Goal: Complete application form

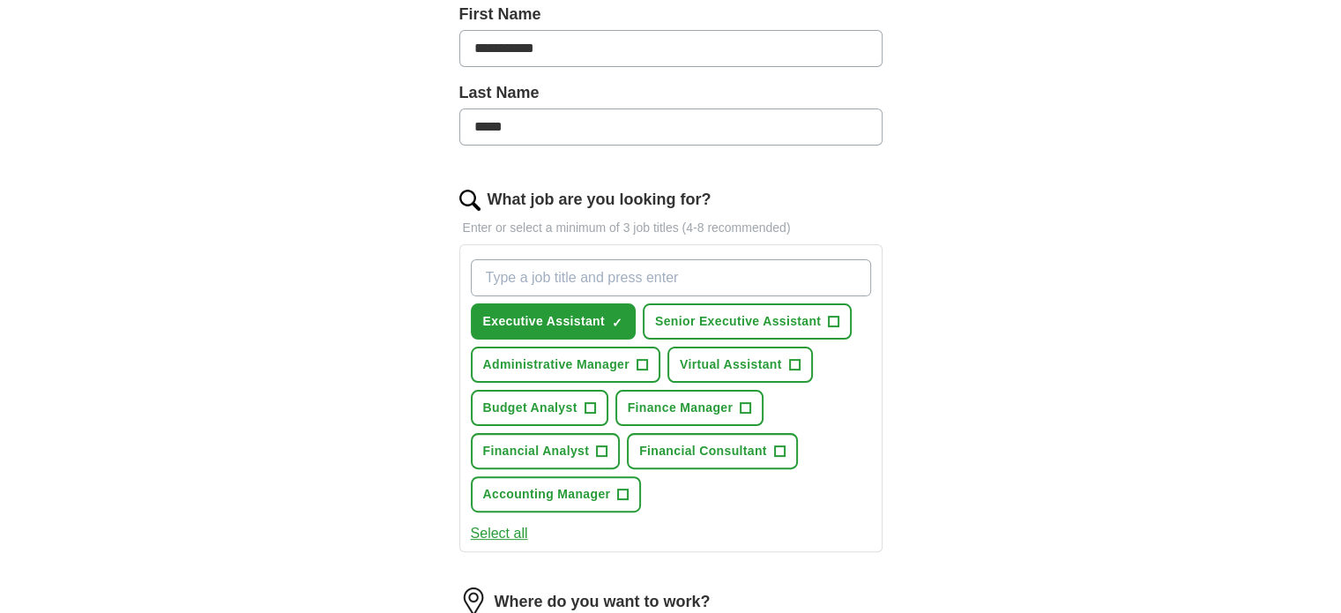
scroll to position [406, 0]
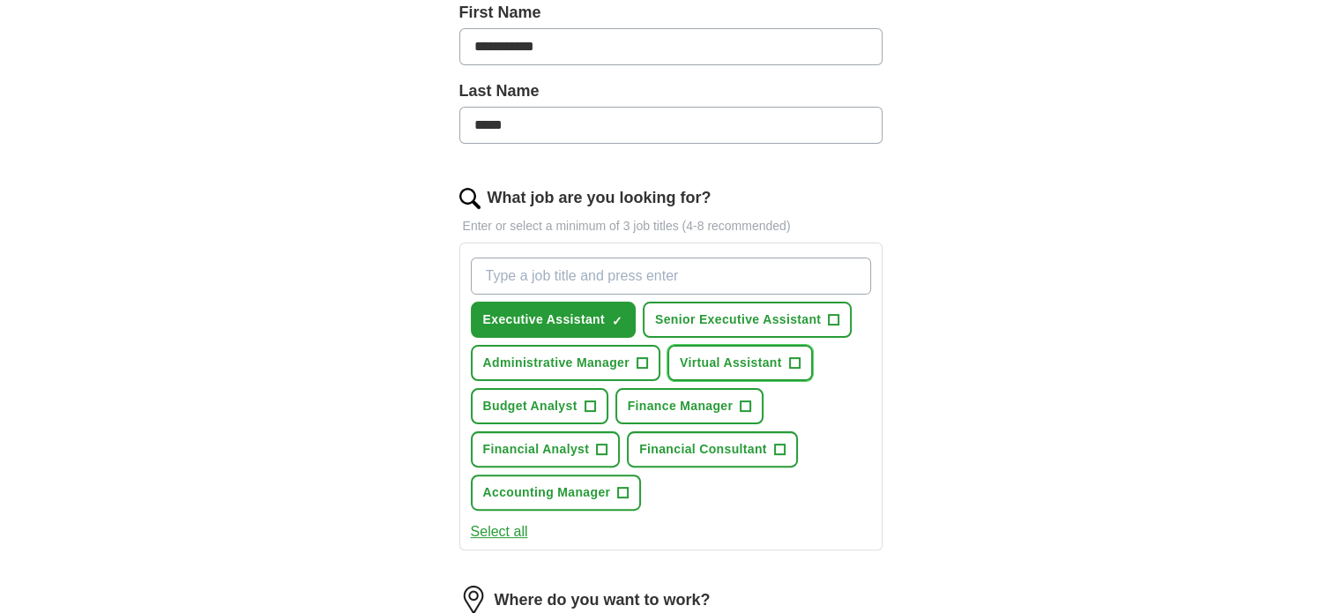
click at [792, 359] on span "+" at bounding box center [794, 363] width 11 height 14
click at [744, 402] on span "+" at bounding box center [745, 406] width 11 height 14
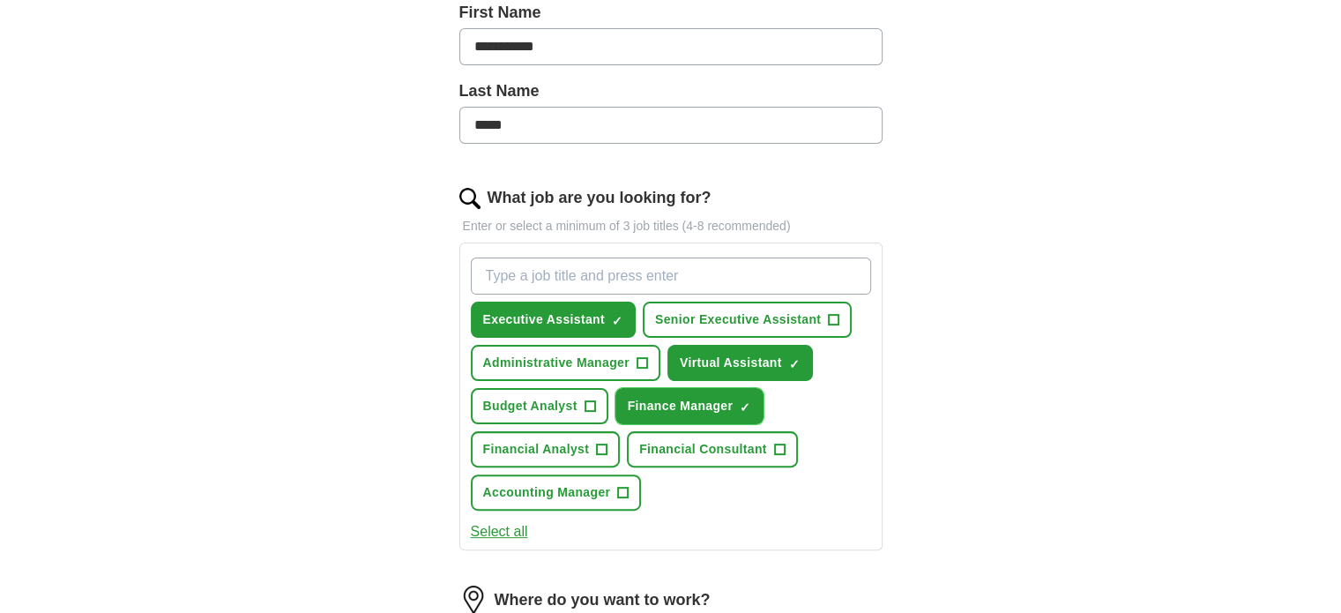
click at [0, 0] on span "×" at bounding box center [0, 0] width 0 height 0
click at [629, 362] on button "Administrative Manager +" at bounding box center [566, 363] width 190 height 36
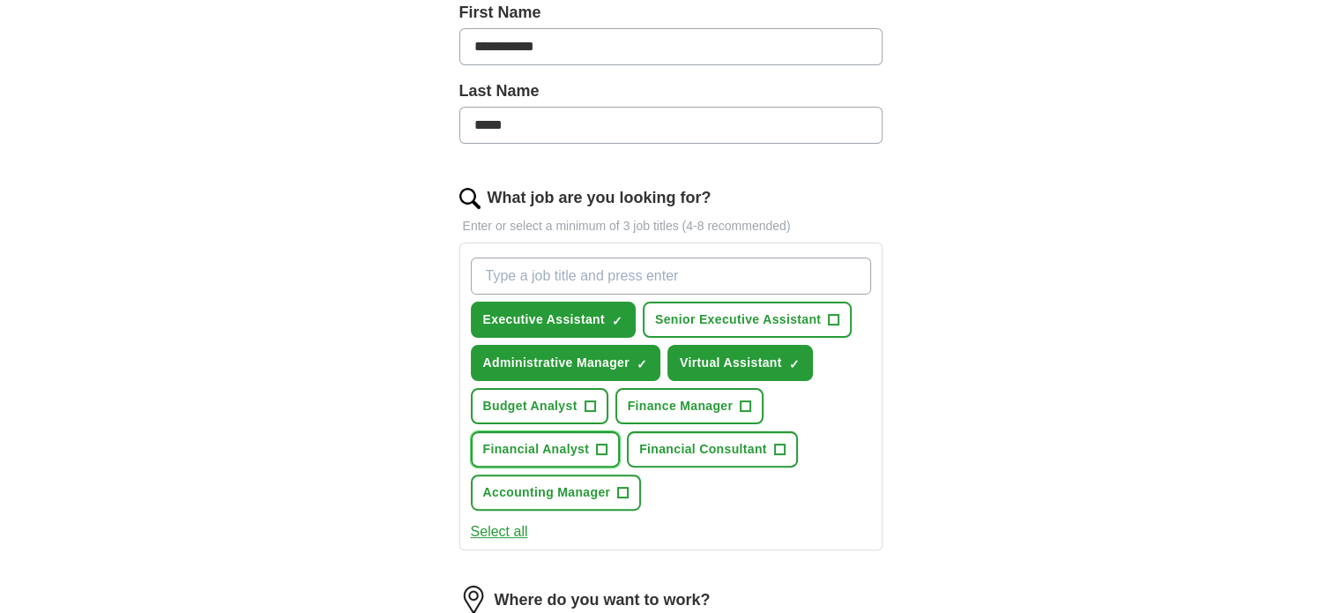
click at [603, 443] on span "+" at bounding box center [602, 450] width 11 height 14
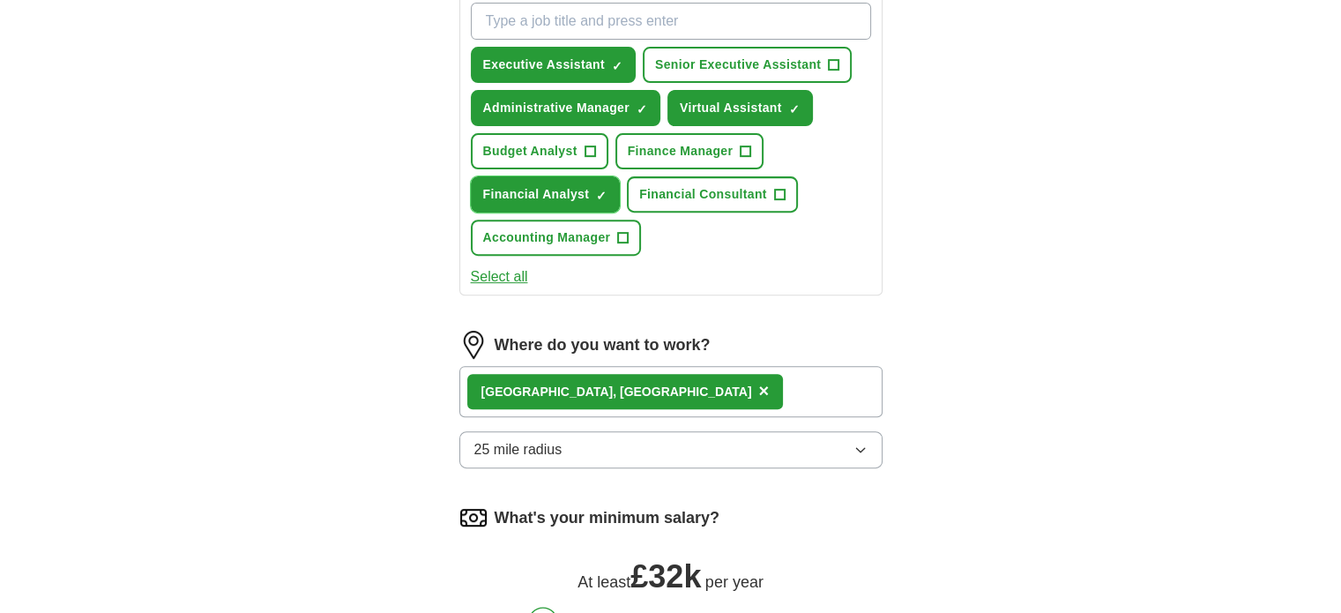
scroll to position [698, 0]
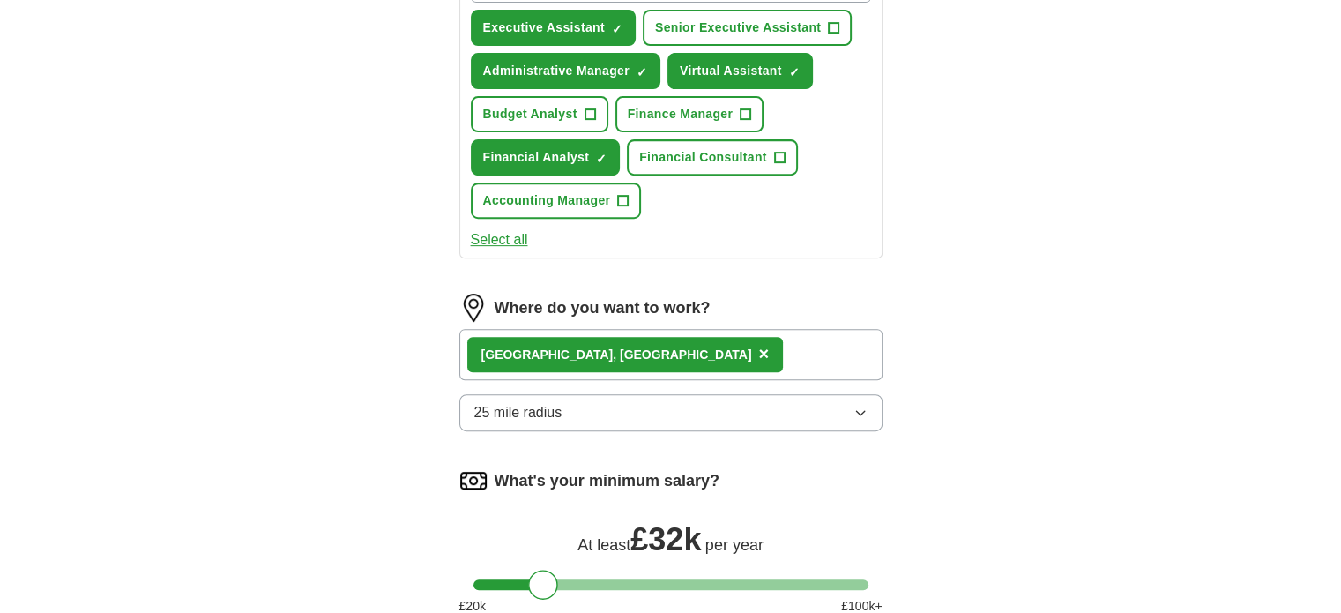
click at [859, 406] on icon "button" at bounding box center [860, 412] width 14 height 14
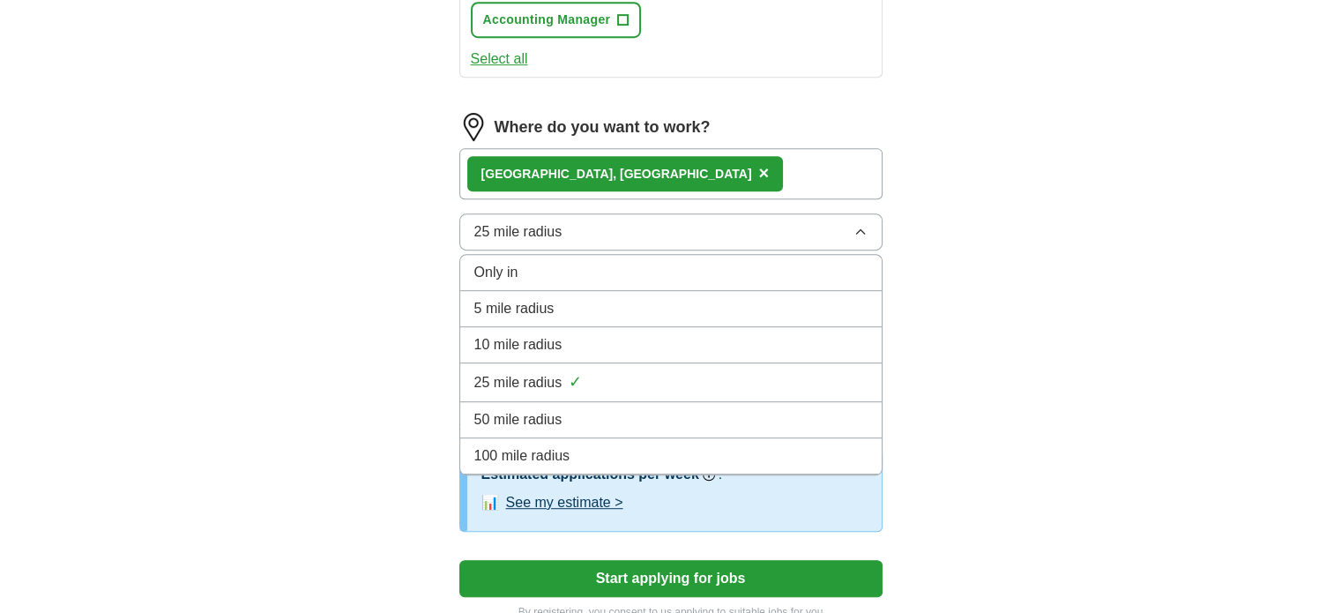
scroll to position [891, 0]
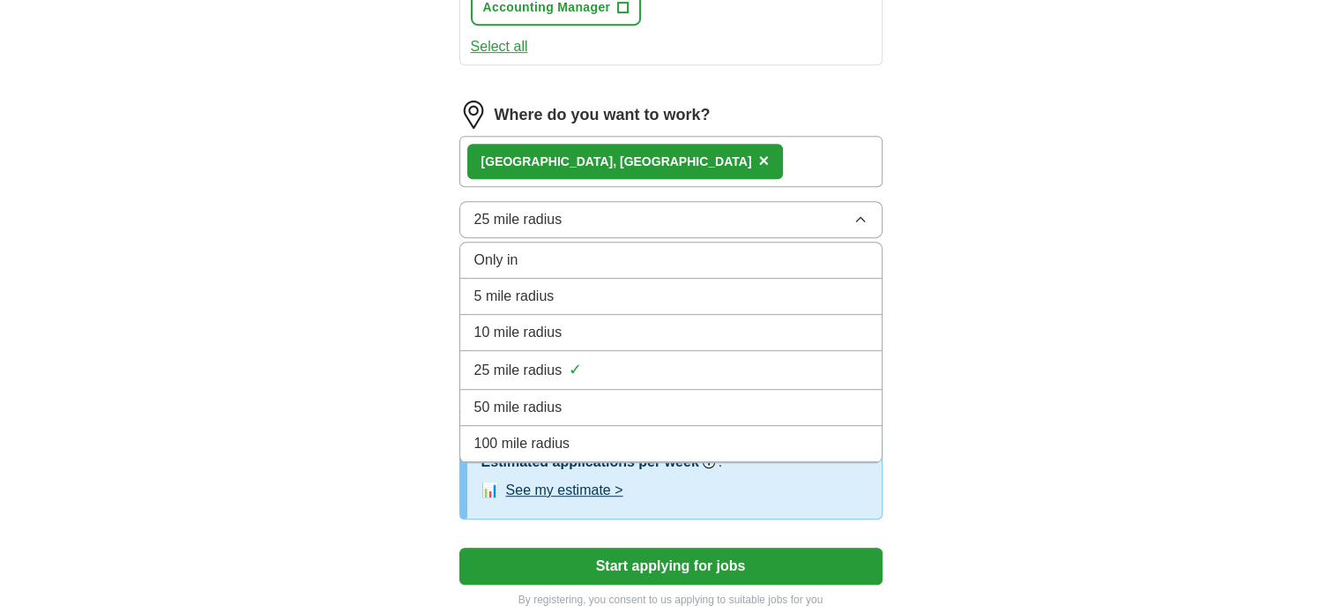
click at [666, 410] on div "50 mile radius" at bounding box center [670, 407] width 393 height 21
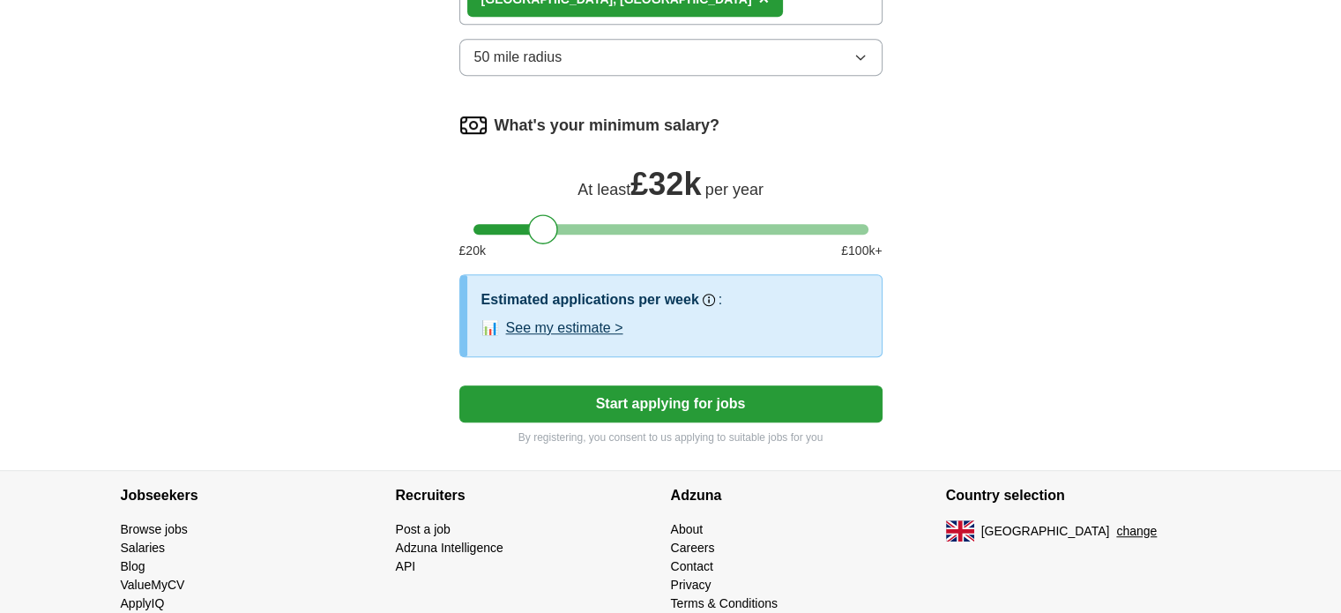
scroll to position [1054, 0]
click at [751, 411] on button "Start applying for jobs" at bounding box center [670, 402] width 423 height 37
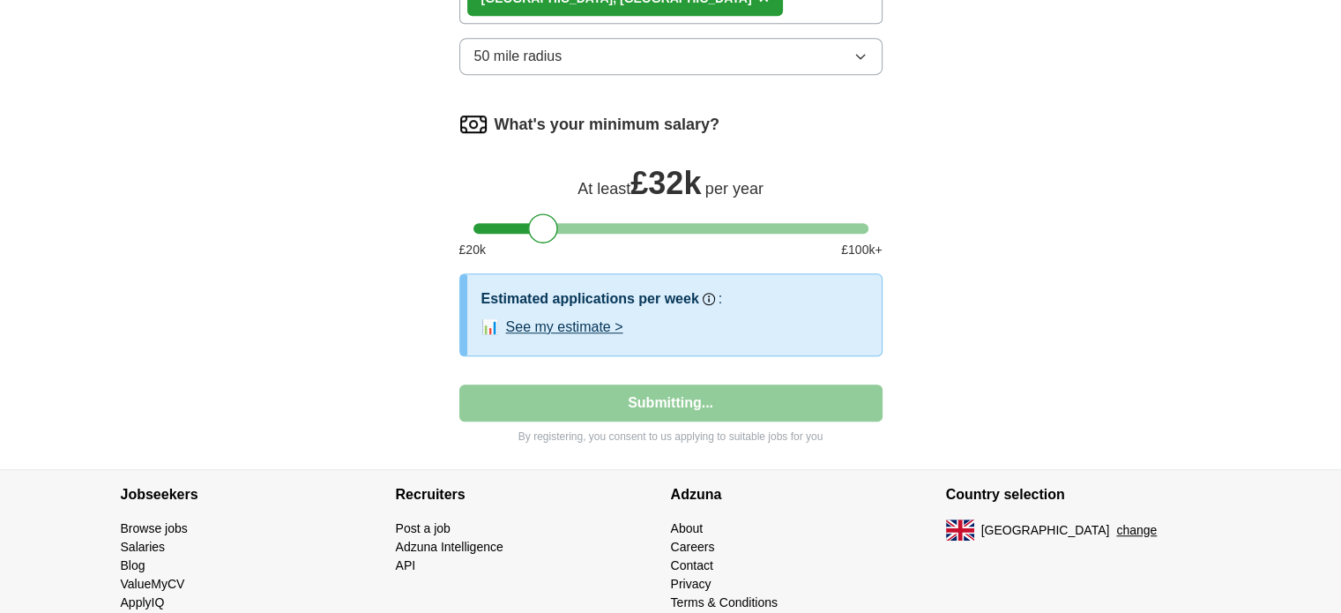
select select "**"
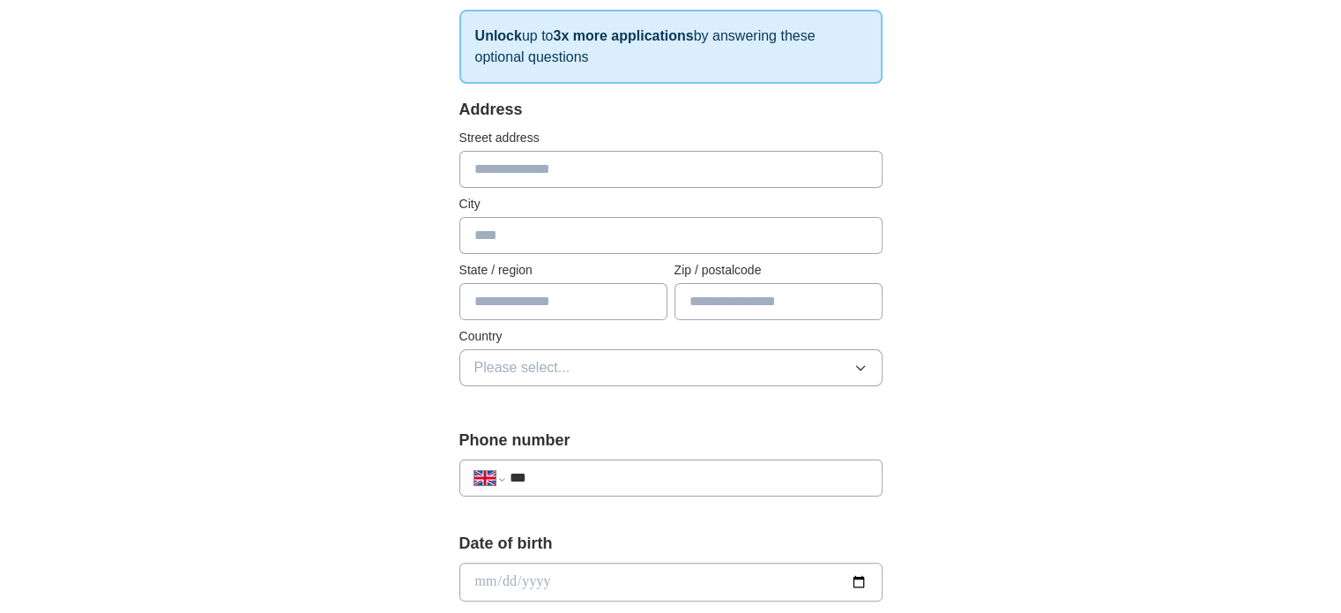
scroll to position [287, 0]
click at [805, 169] on input "text" at bounding box center [670, 167] width 423 height 37
type input "**********"
type input "********"
type input "*******"
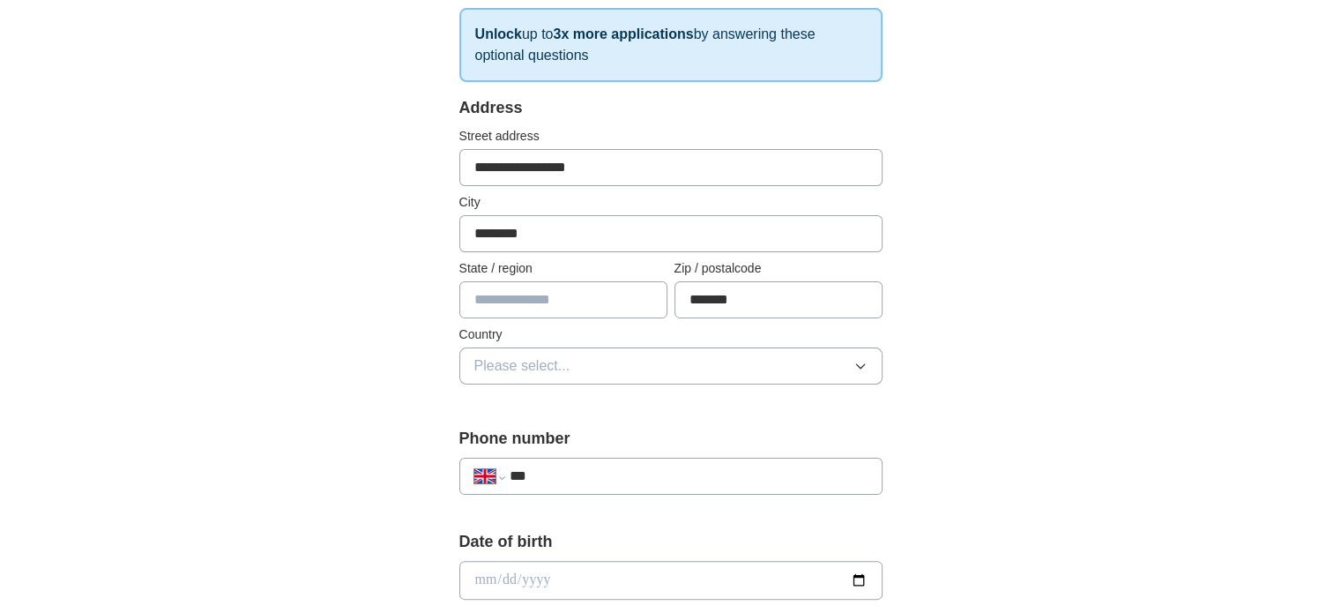
click at [604, 299] on input "text" at bounding box center [563, 299] width 208 height 37
type input "**********"
click at [845, 347] on button "Please select..." at bounding box center [670, 365] width 423 height 37
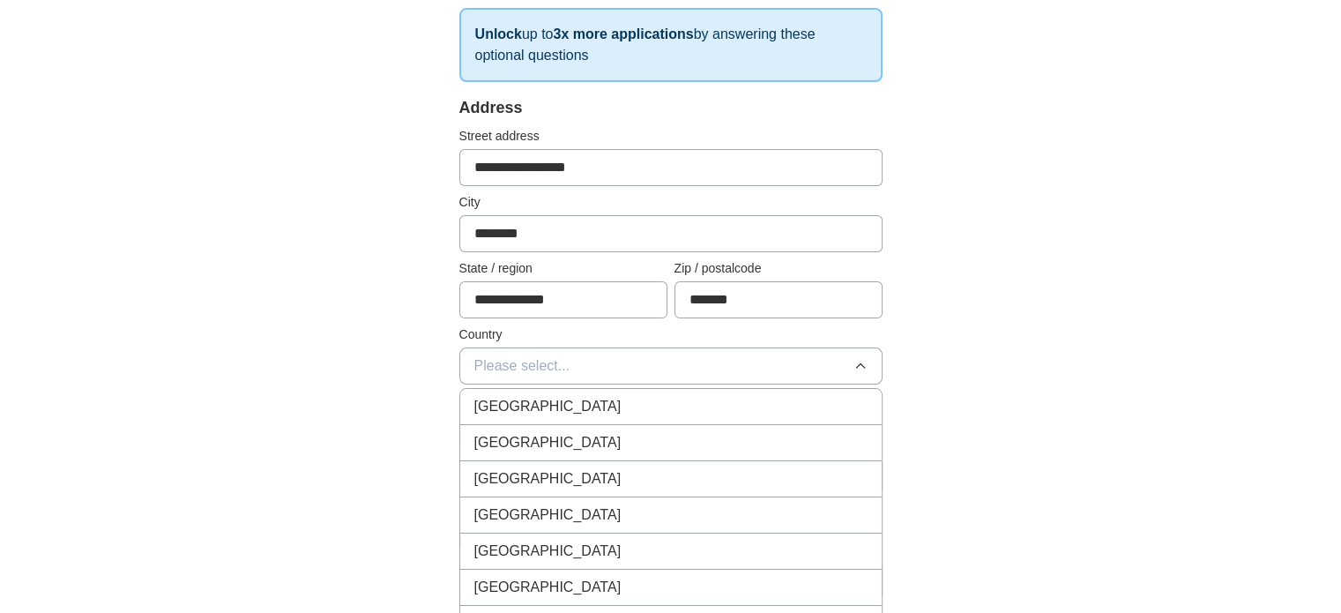
click at [785, 409] on div "[GEOGRAPHIC_DATA]" at bounding box center [670, 406] width 393 height 21
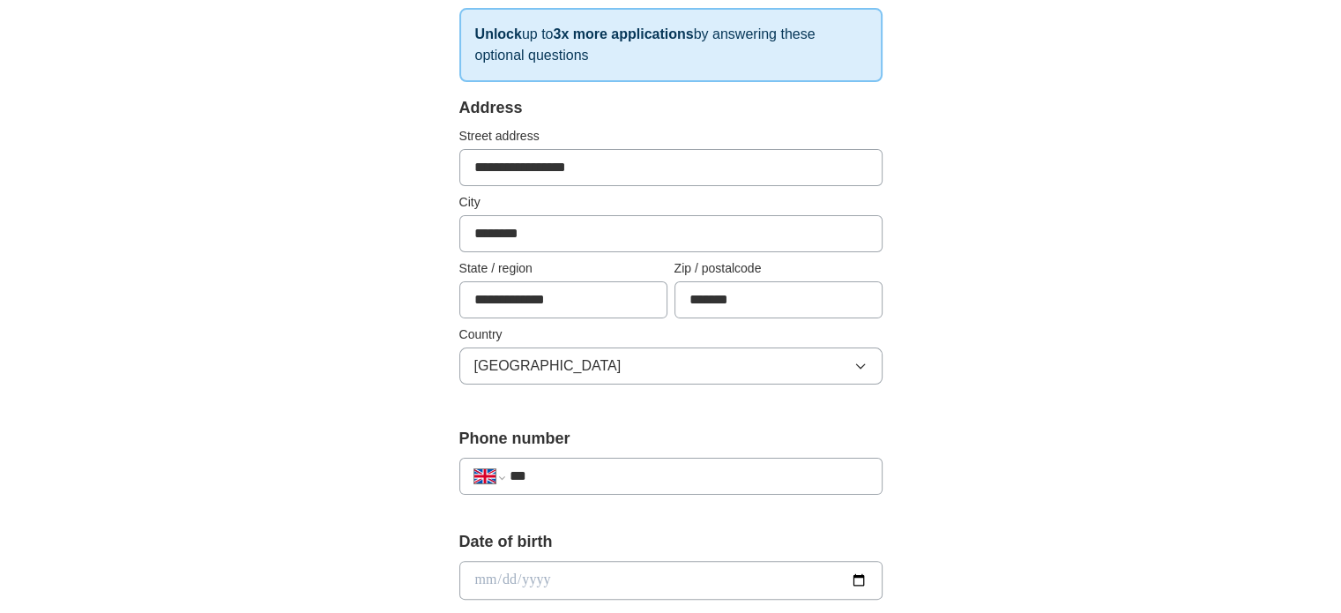
click at [737, 473] on input "***" at bounding box center [688, 475] width 358 height 21
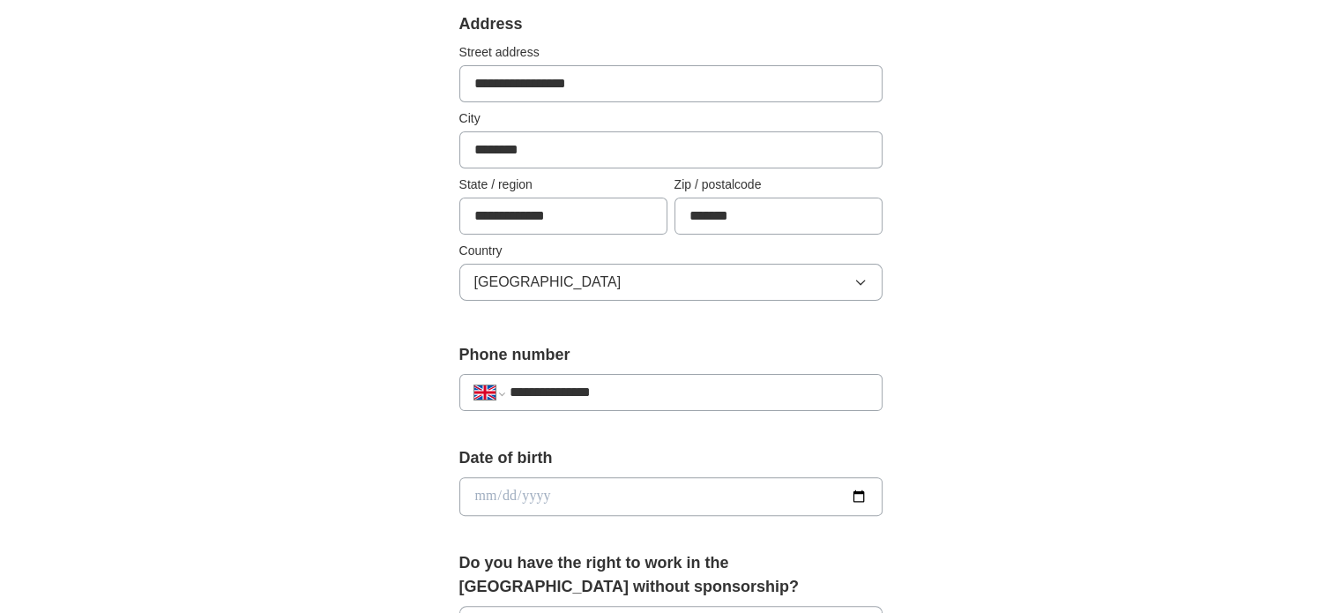
scroll to position [443, 0]
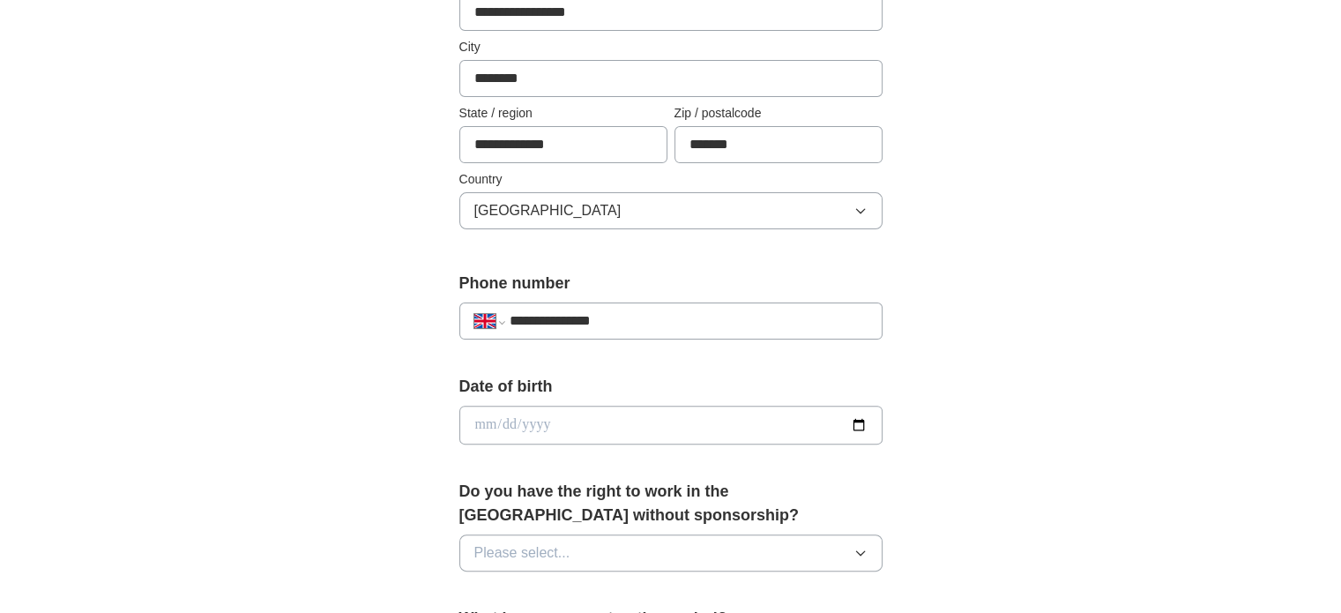
type input "**********"
click at [849, 423] on input "date" at bounding box center [670, 424] width 423 height 39
type input "**********"
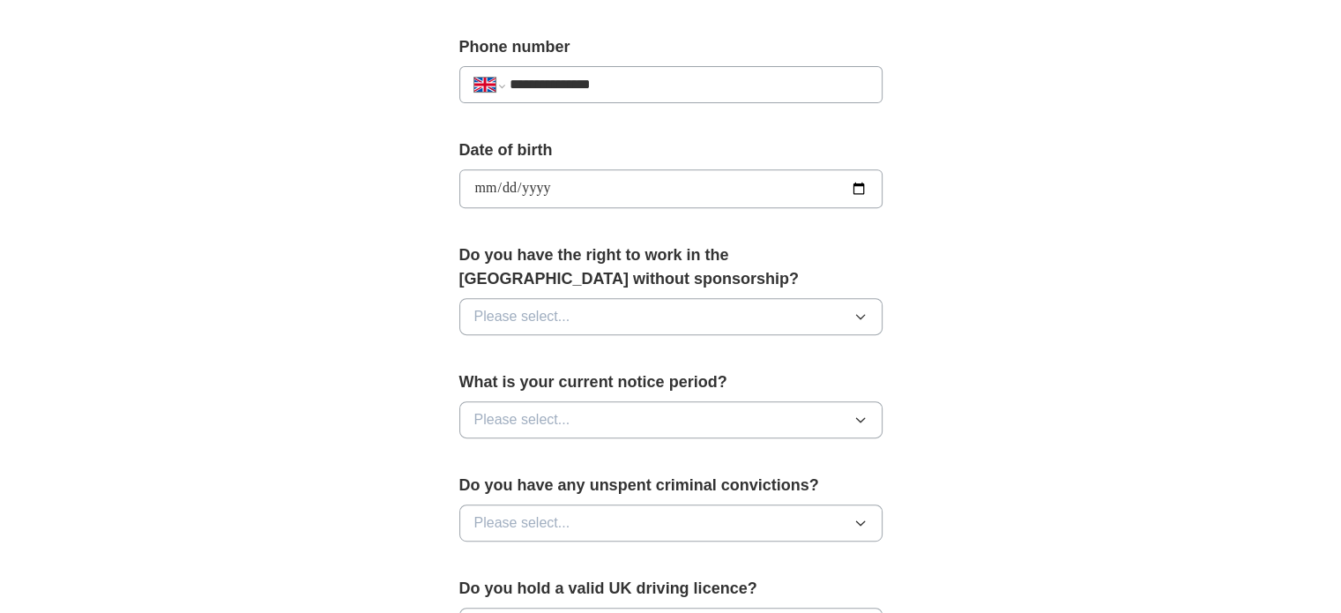
scroll to position [726, 0]
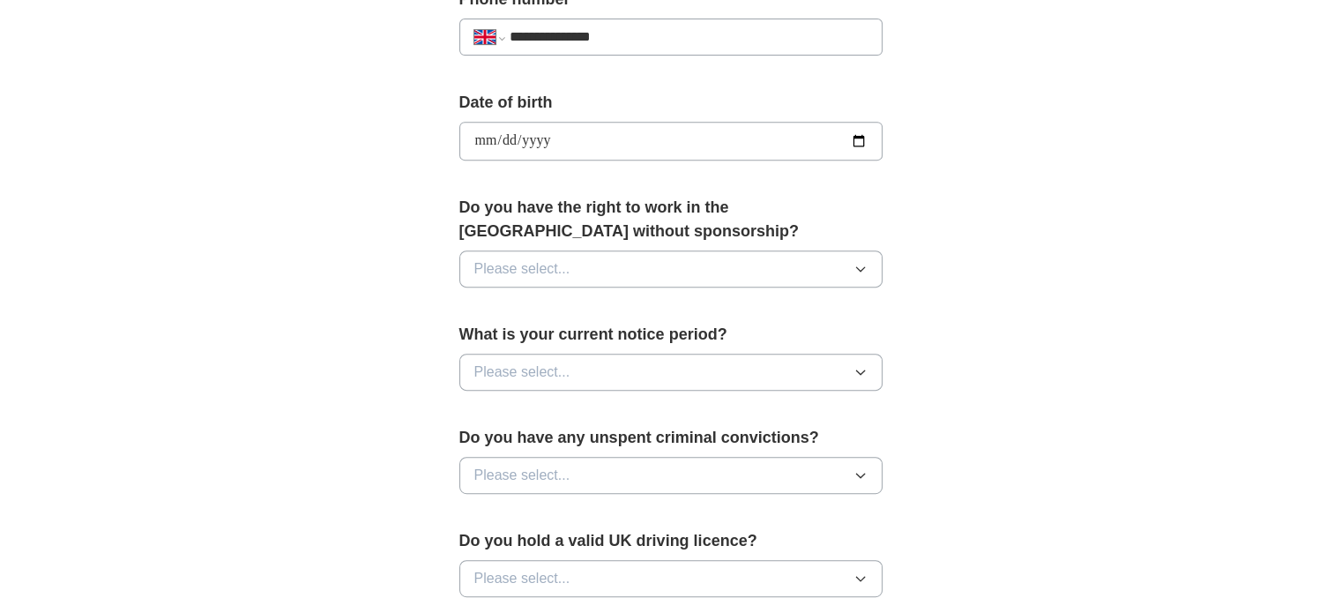
click at [856, 271] on icon "button" at bounding box center [860, 269] width 14 height 14
click at [718, 314] on div "Yes" at bounding box center [670, 309] width 393 height 21
click at [825, 383] on button "Please select..." at bounding box center [670, 371] width 423 height 37
click at [840, 377] on button "Please select..." at bounding box center [670, 371] width 423 height 37
click at [868, 370] on button "Please select..." at bounding box center [670, 371] width 423 height 37
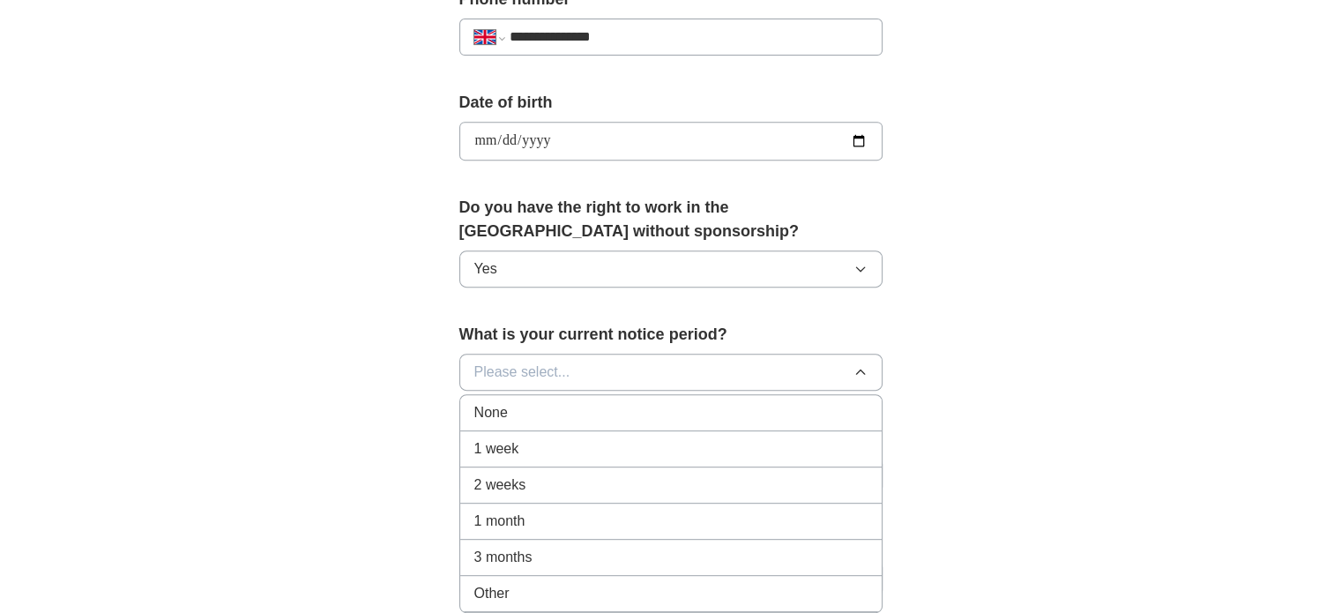
click at [697, 438] on div "1 week" at bounding box center [670, 448] width 393 height 21
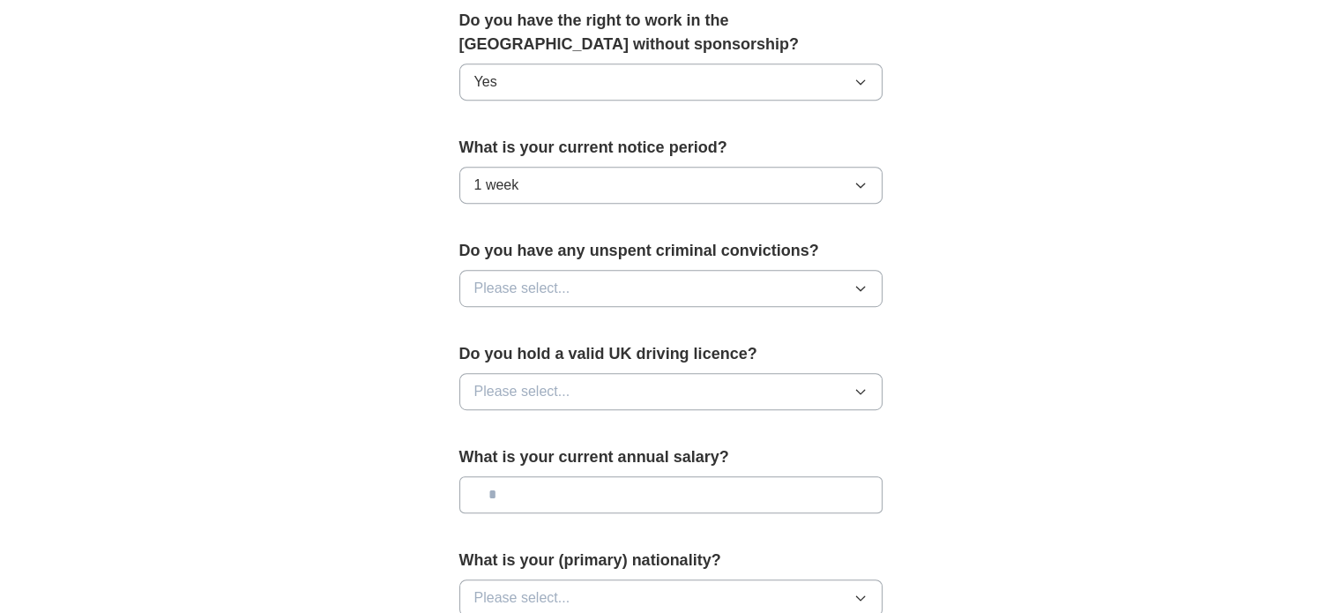
scroll to position [920, 0]
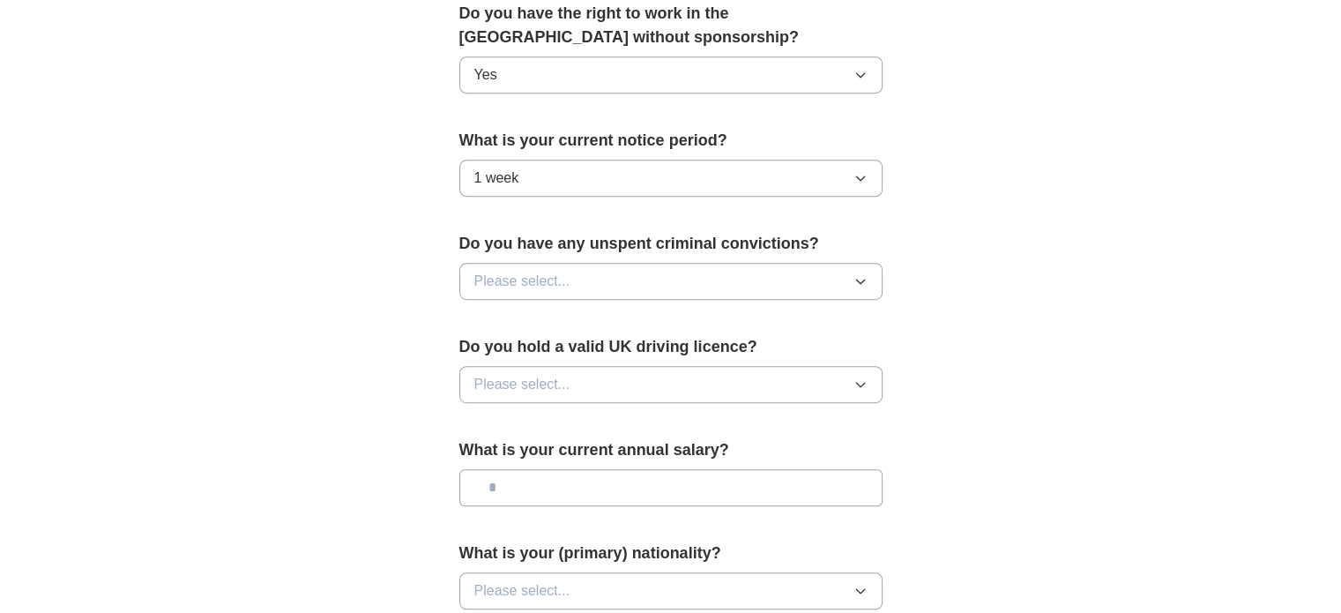
click at [863, 282] on icon "button" at bounding box center [860, 281] width 14 height 14
click at [745, 362] on div "No" at bounding box center [670, 357] width 393 height 21
click at [859, 379] on icon "button" at bounding box center [860, 384] width 14 height 14
click at [723, 421] on div "Yes" at bounding box center [670, 424] width 393 height 21
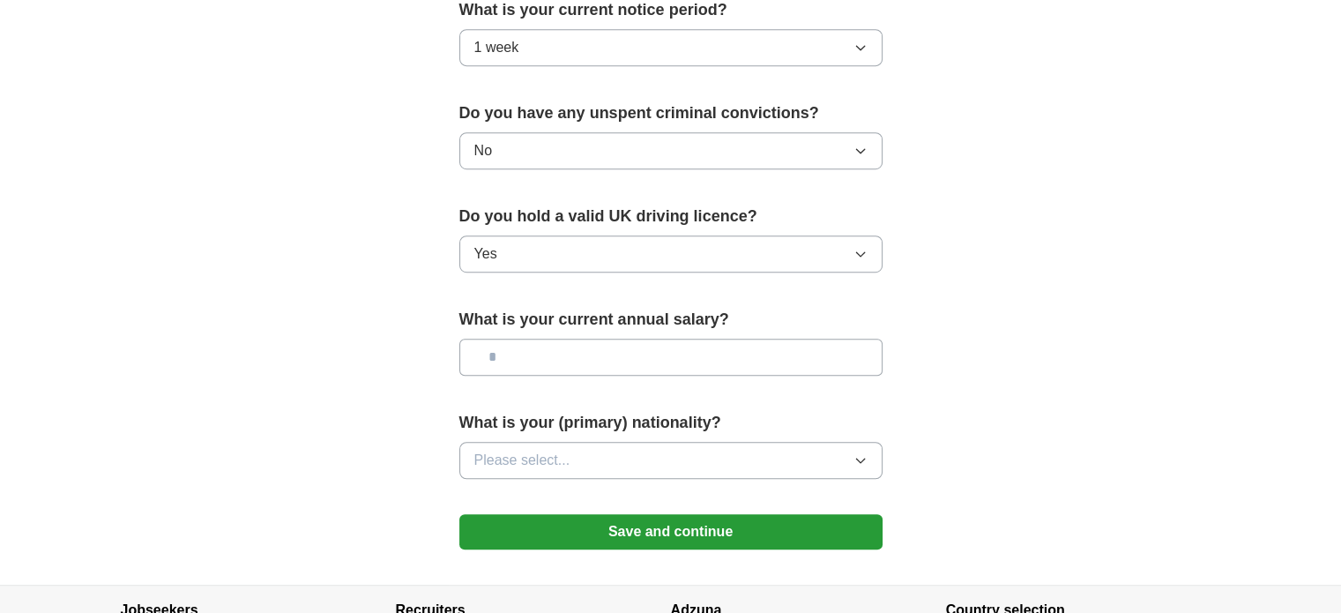
scroll to position [1062, 0]
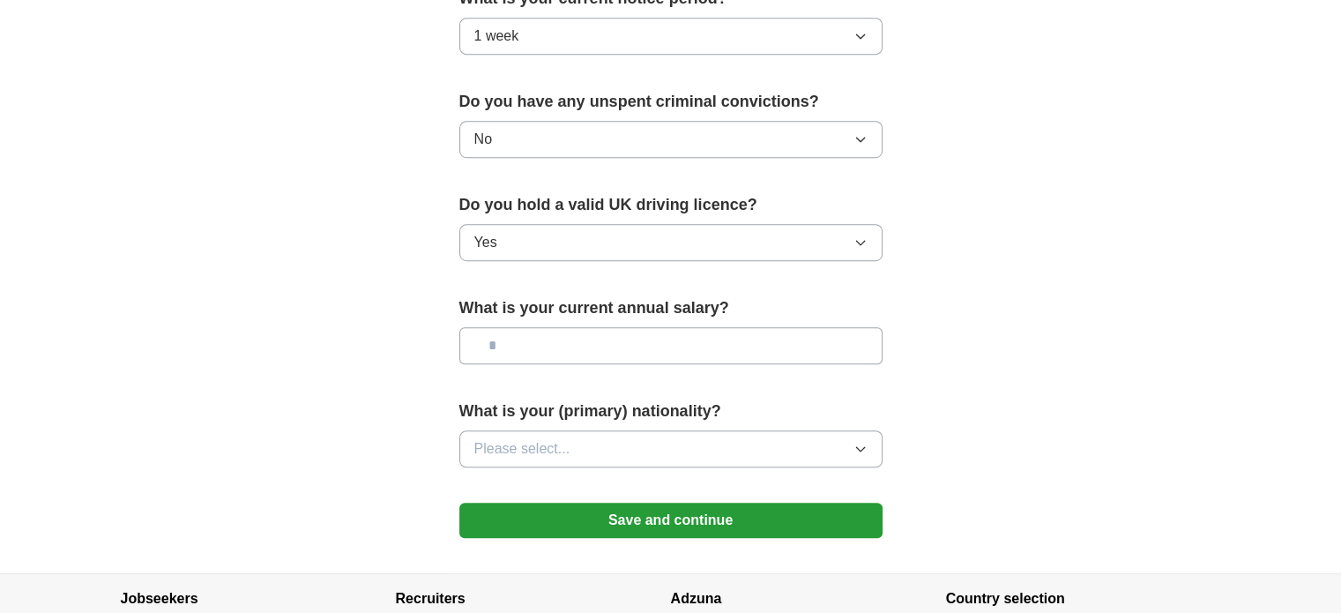
click at [772, 349] on input "text" at bounding box center [670, 345] width 423 height 37
type input "*******"
click at [814, 454] on button "Please select..." at bounding box center [670, 448] width 423 height 37
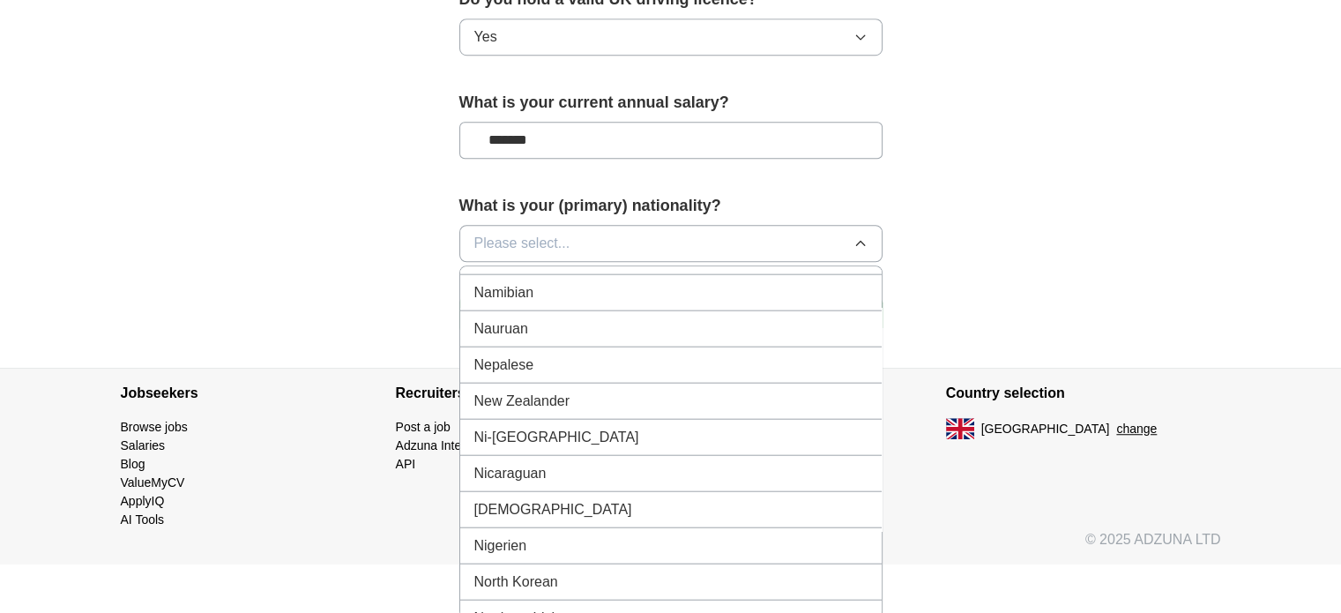
scroll to position [4444, 0]
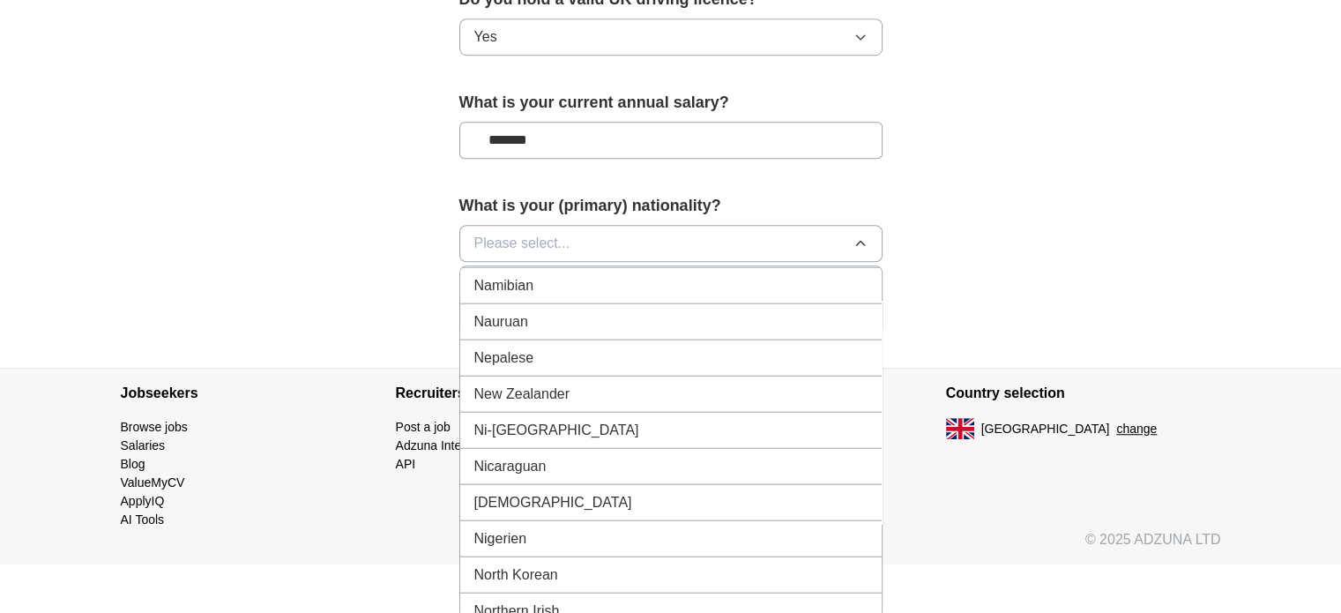
click at [678, 491] on div "[DEMOGRAPHIC_DATA]" at bounding box center [670, 501] width 393 height 21
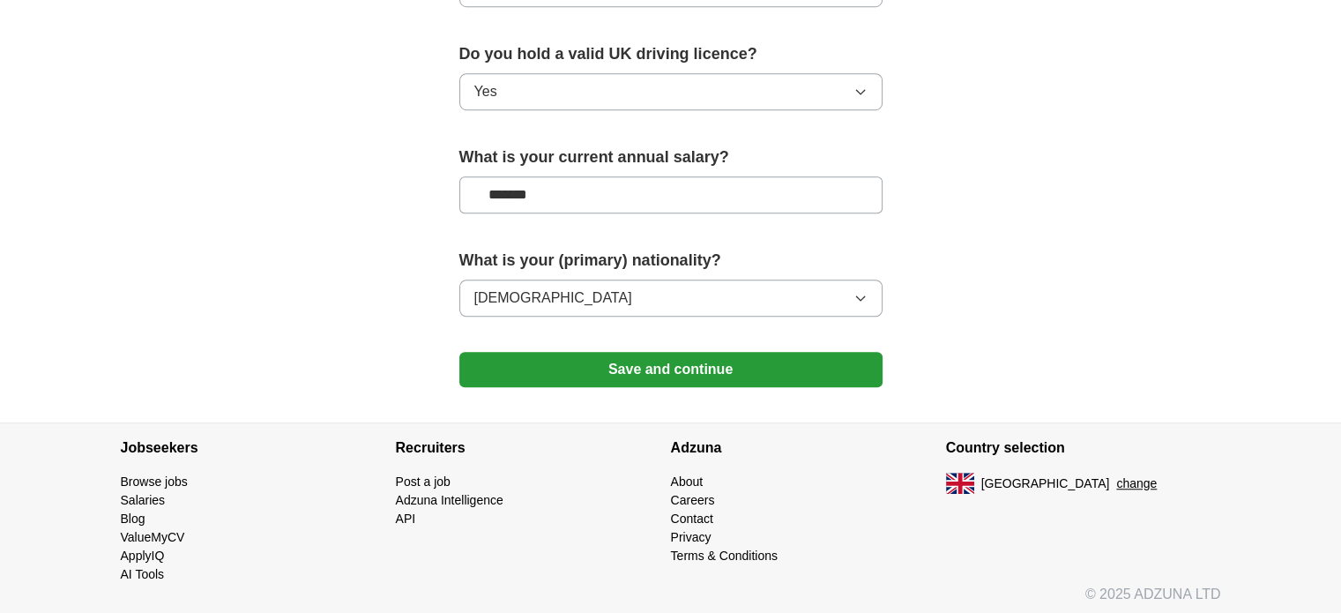
click at [783, 371] on button "Save and continue" at bounding box center [670, 369] width 423 height 35
